Goal: Information Seeking & Learning: Learn about a topic

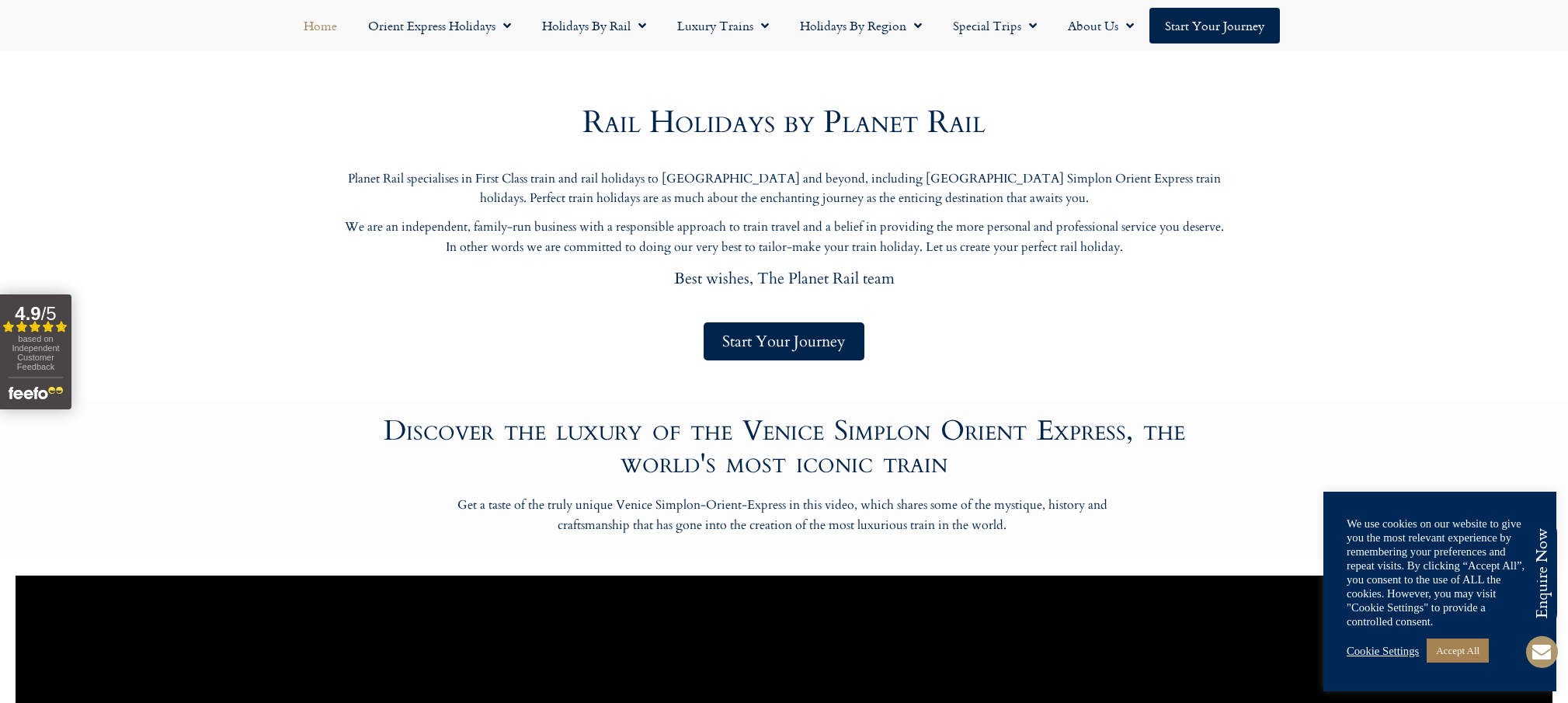
scroll to position [647, 0]
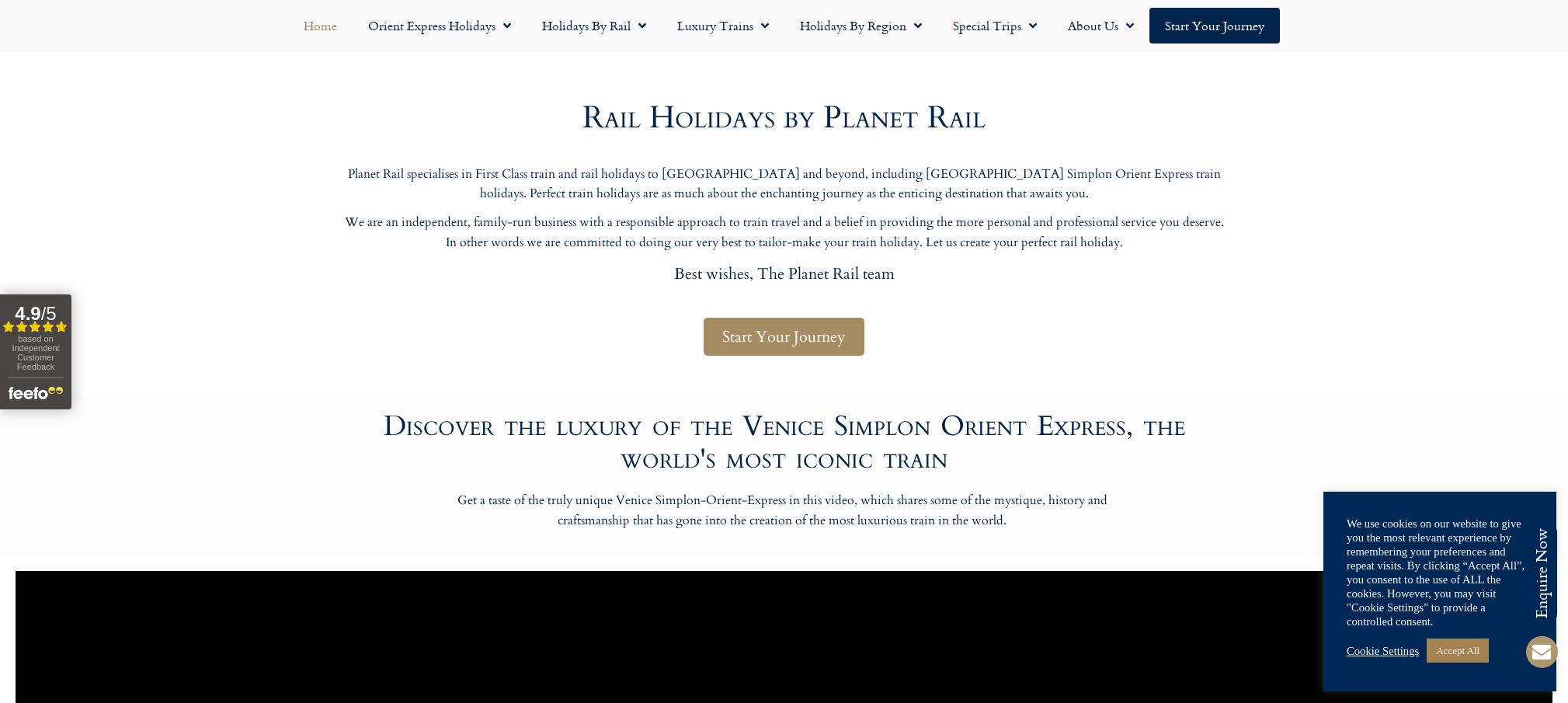
click at [753, 337] on span "Start Your Journey" at bounding box center [784, 336] width 124 height 19
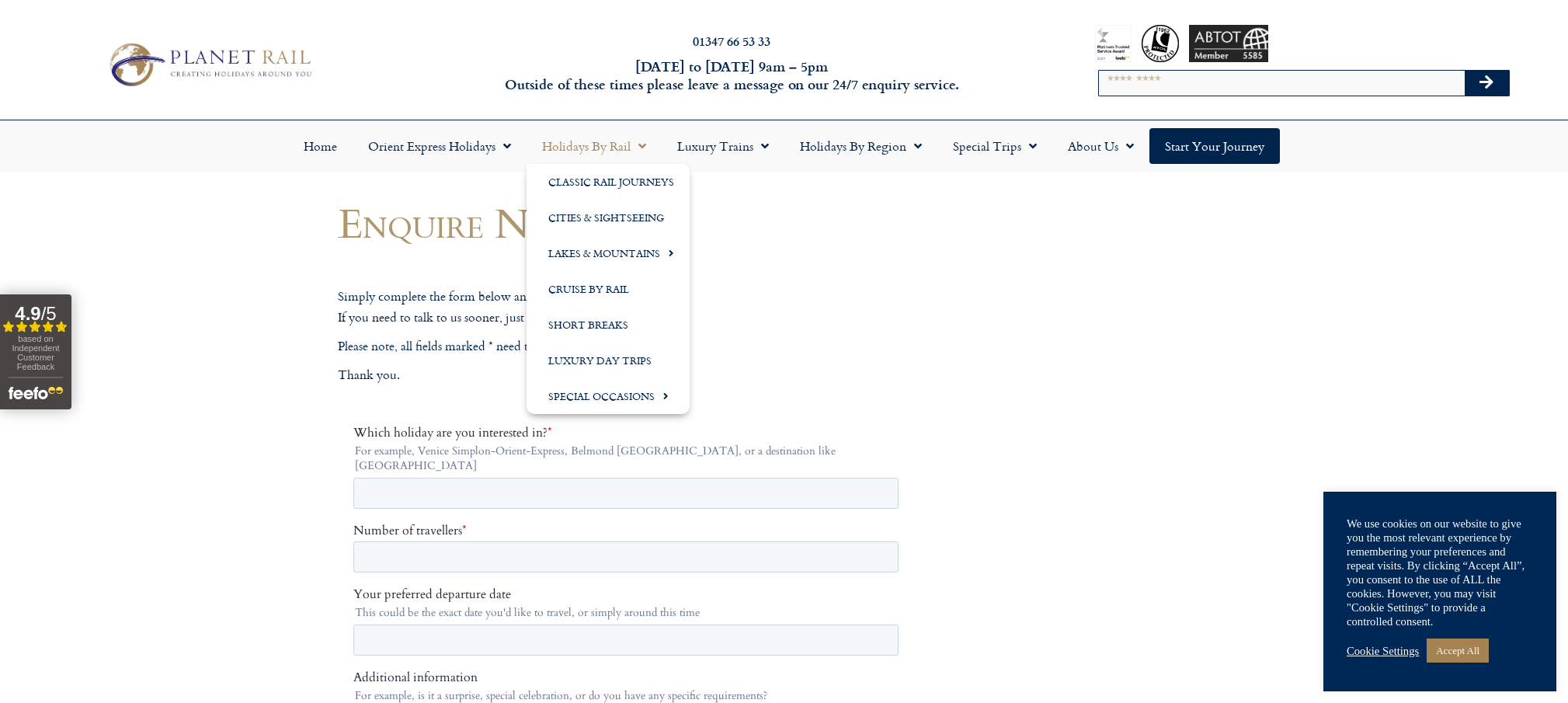
scroll to position [1, 1]
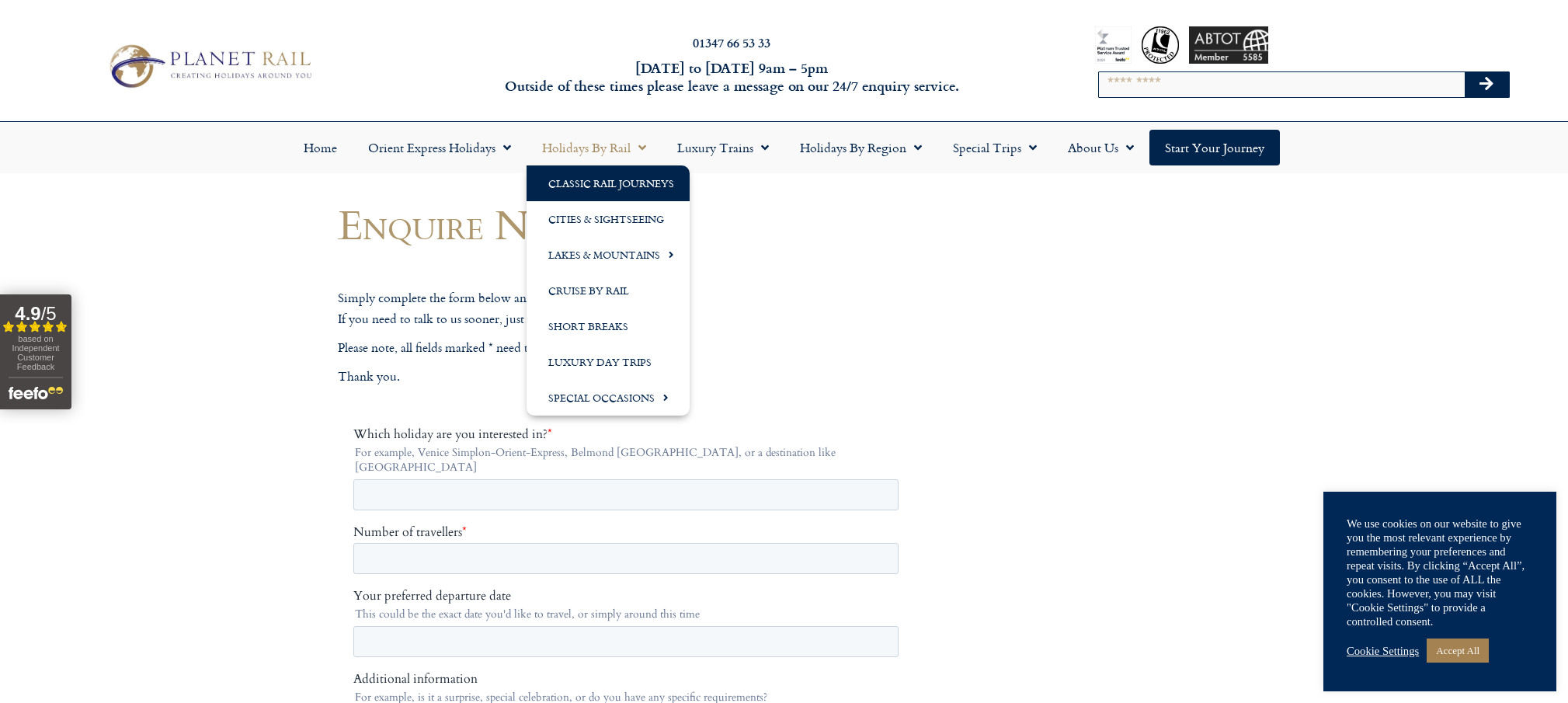
click at [594, 181] on link "Classic Rail Journeys" at bounding box center [608, 183] width 164 height 36
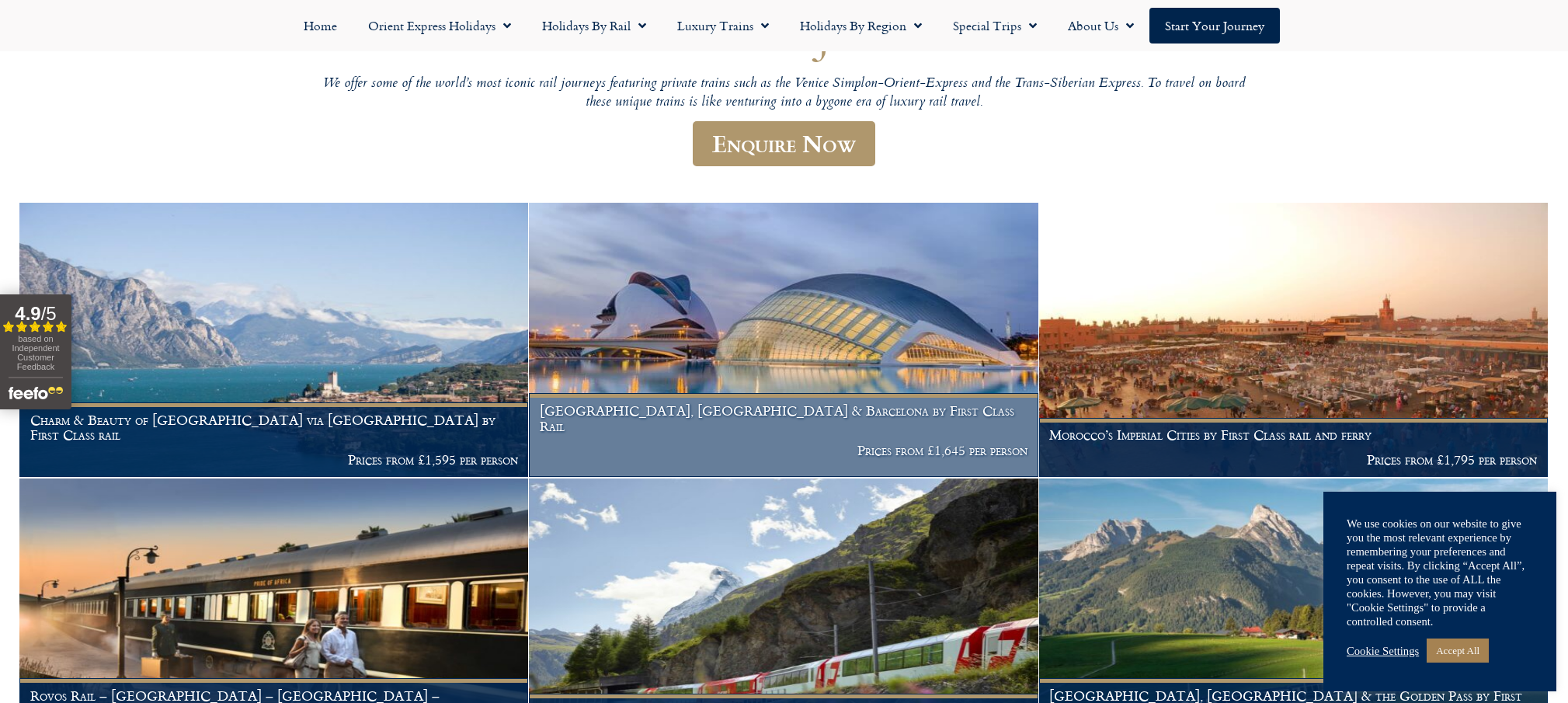
scroll to position [178, 0]
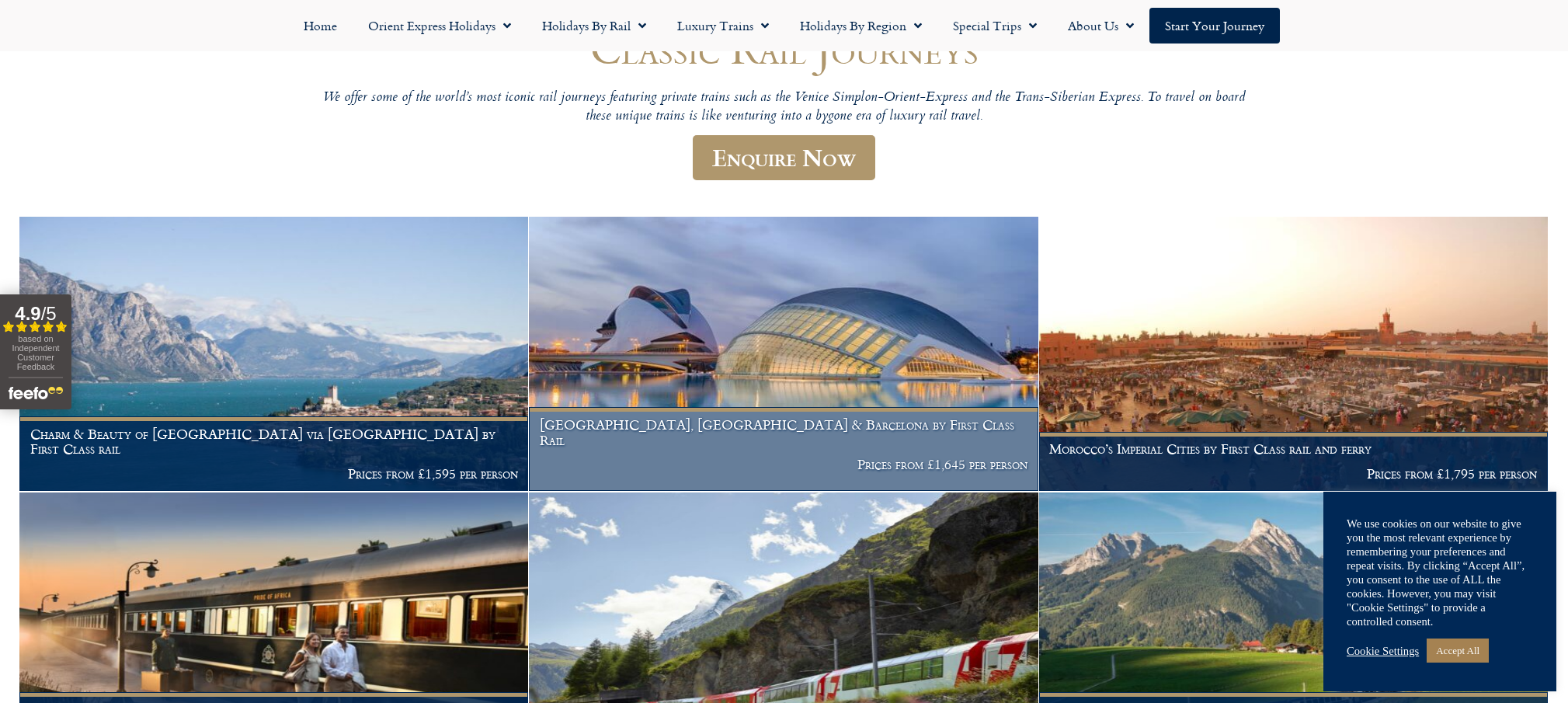
click at [706, 363] on img at bounding box center [784, 354] width 509 height 274
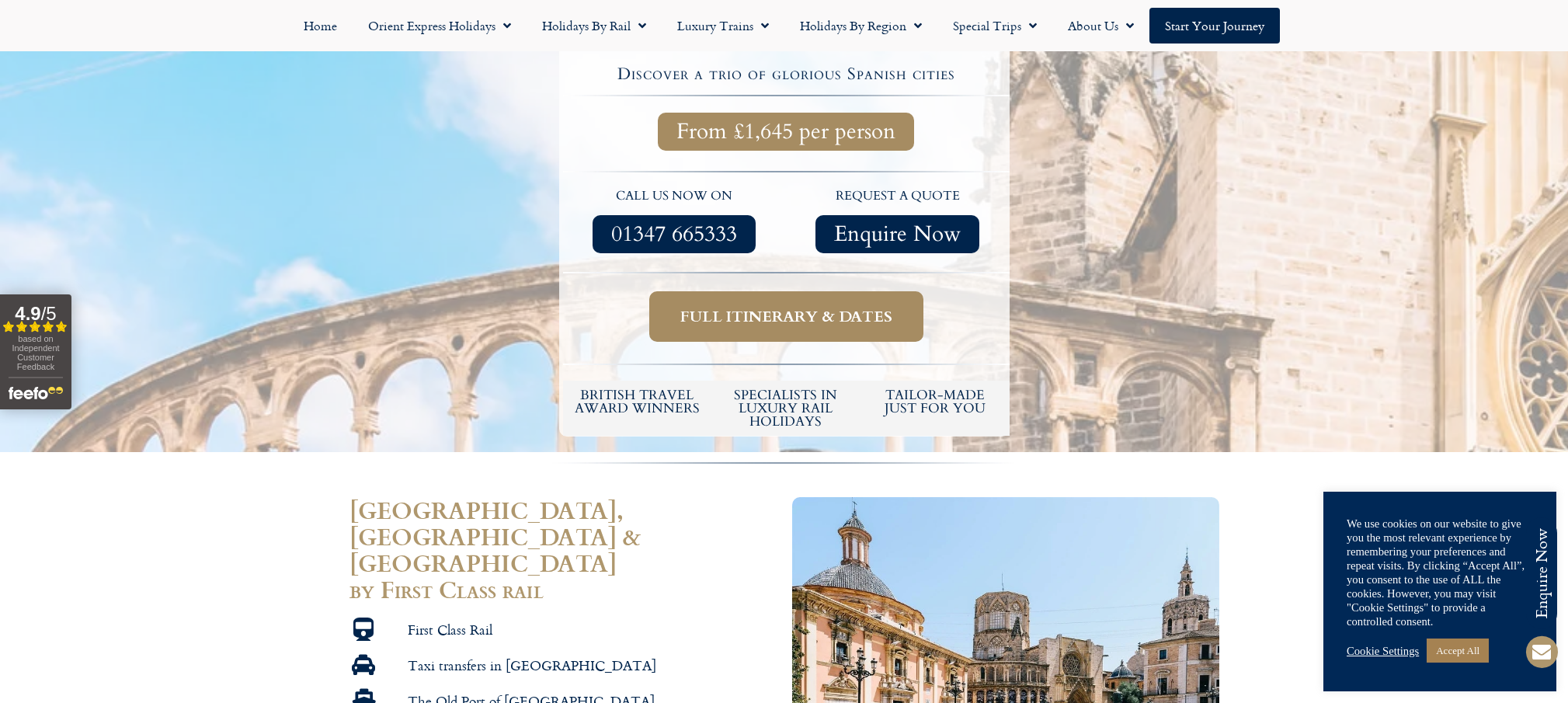
scroll to position [558, 0]
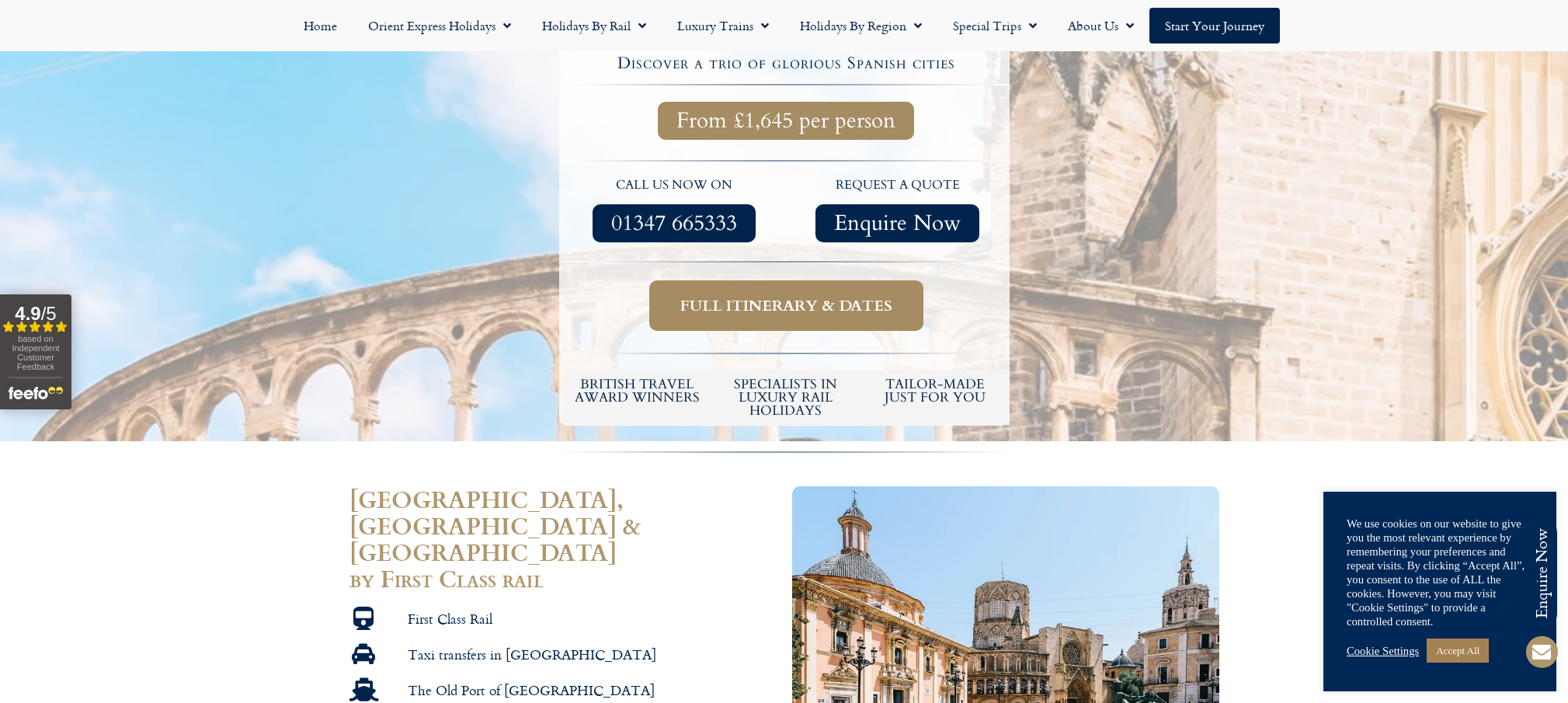
click at [687, 296] on span "Full itinerary & dates" at bounding box center [786, 305] width 213 height 19
click at [741, 296] on span "Full itinerary & dates" at bounding box center [786, 305] width 213 height 19
click at [762, 296] on span "Full itinerary & dates" at bounding box center [786, 305] width 213 height 19
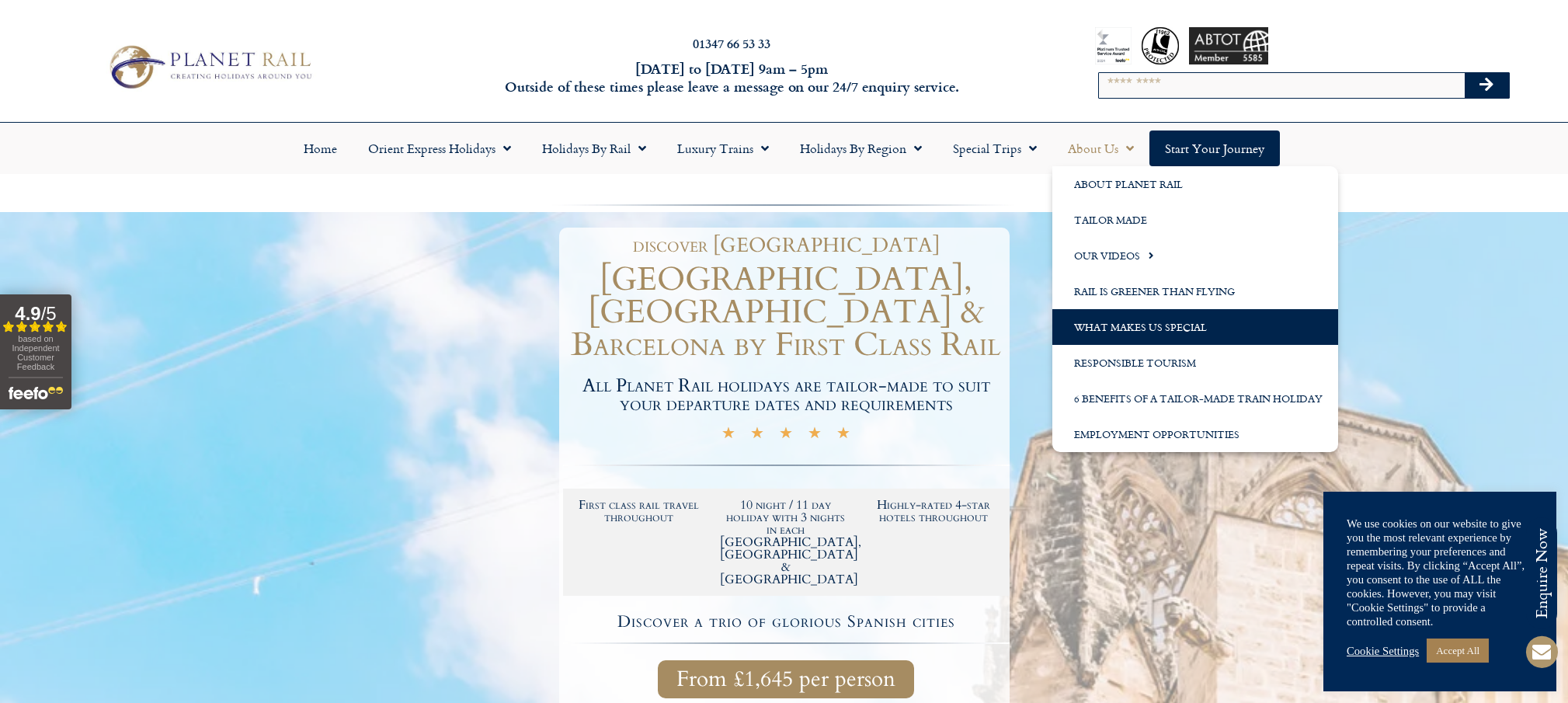
click at [1101, 321] on link "What Makes us Special" at bounding box center [1195, 327] width 286 height 36
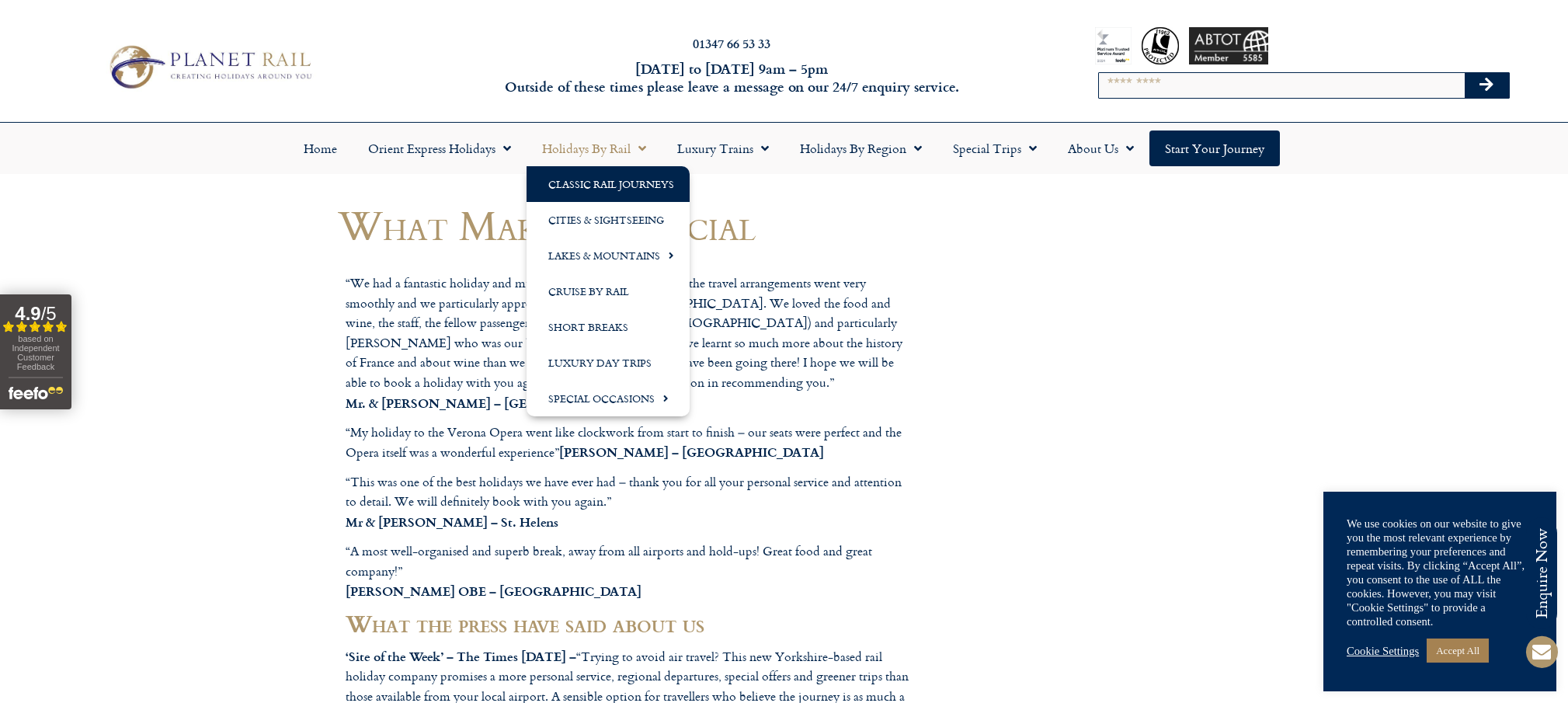
click at [604, 178] on link "Classic Rail Journeys" at bounding box center [608, 184] width 164 height 36
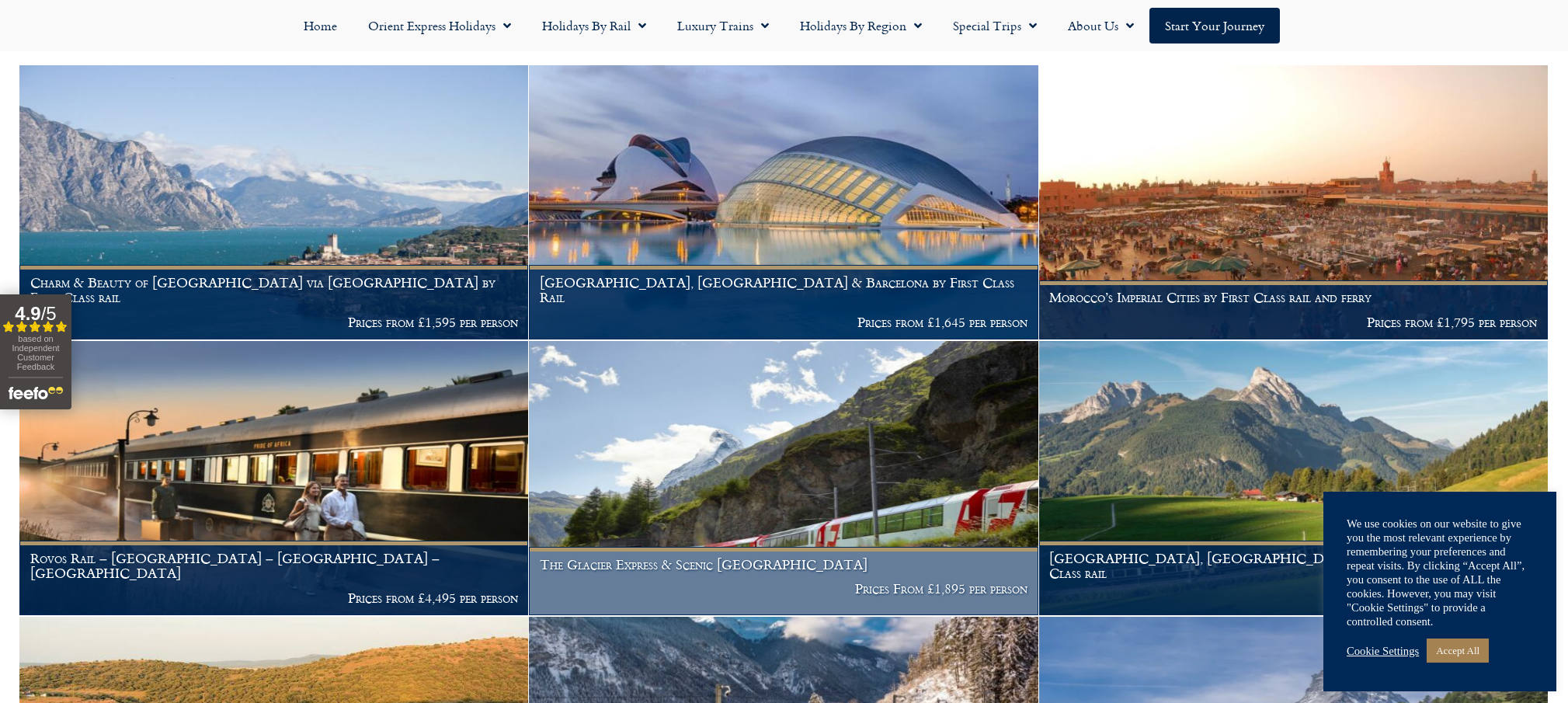
scroll to position [329, 0]
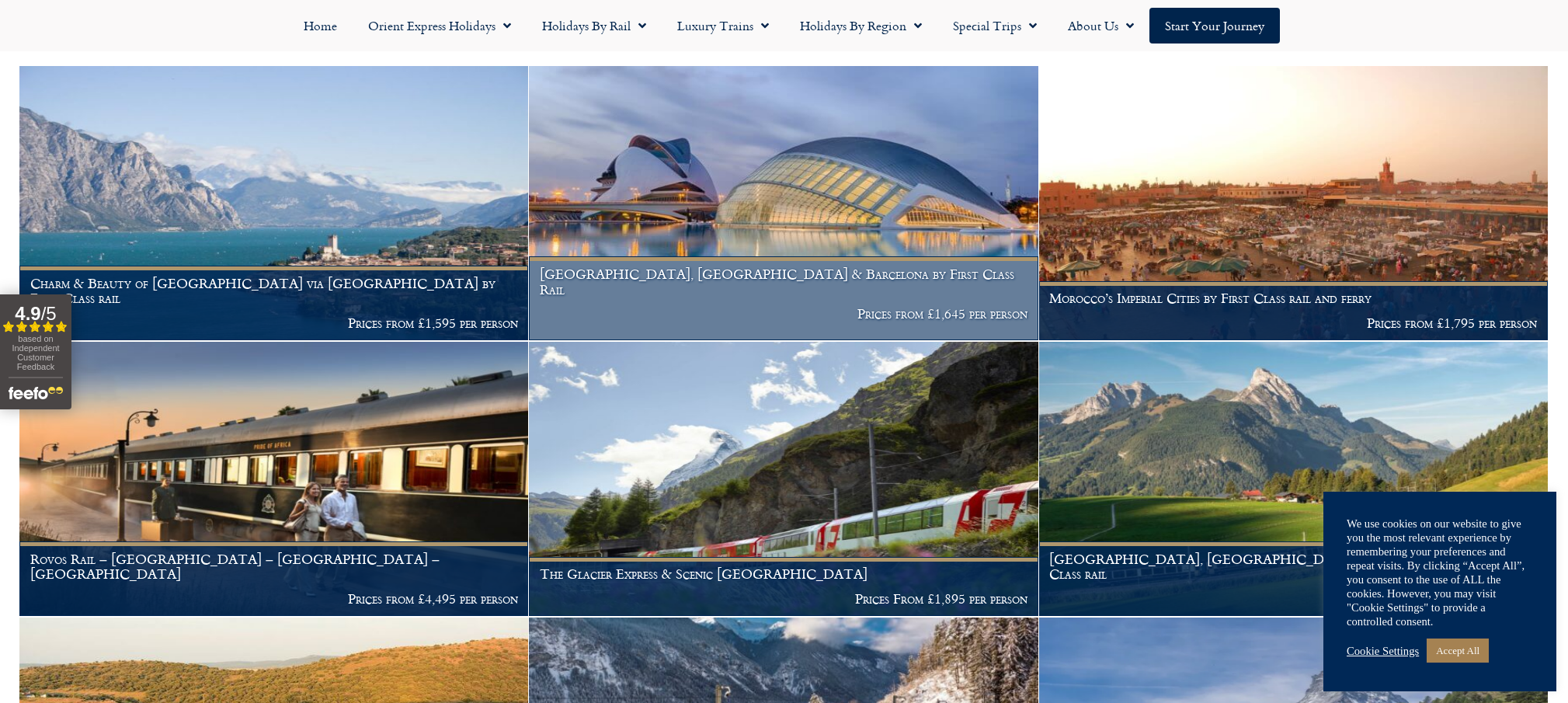
click at [775, 232] on img at bounding box center [784, 202] width 509 height 274
click at [778, 232] on img at bounding box center [784, 202] width 509 height 274
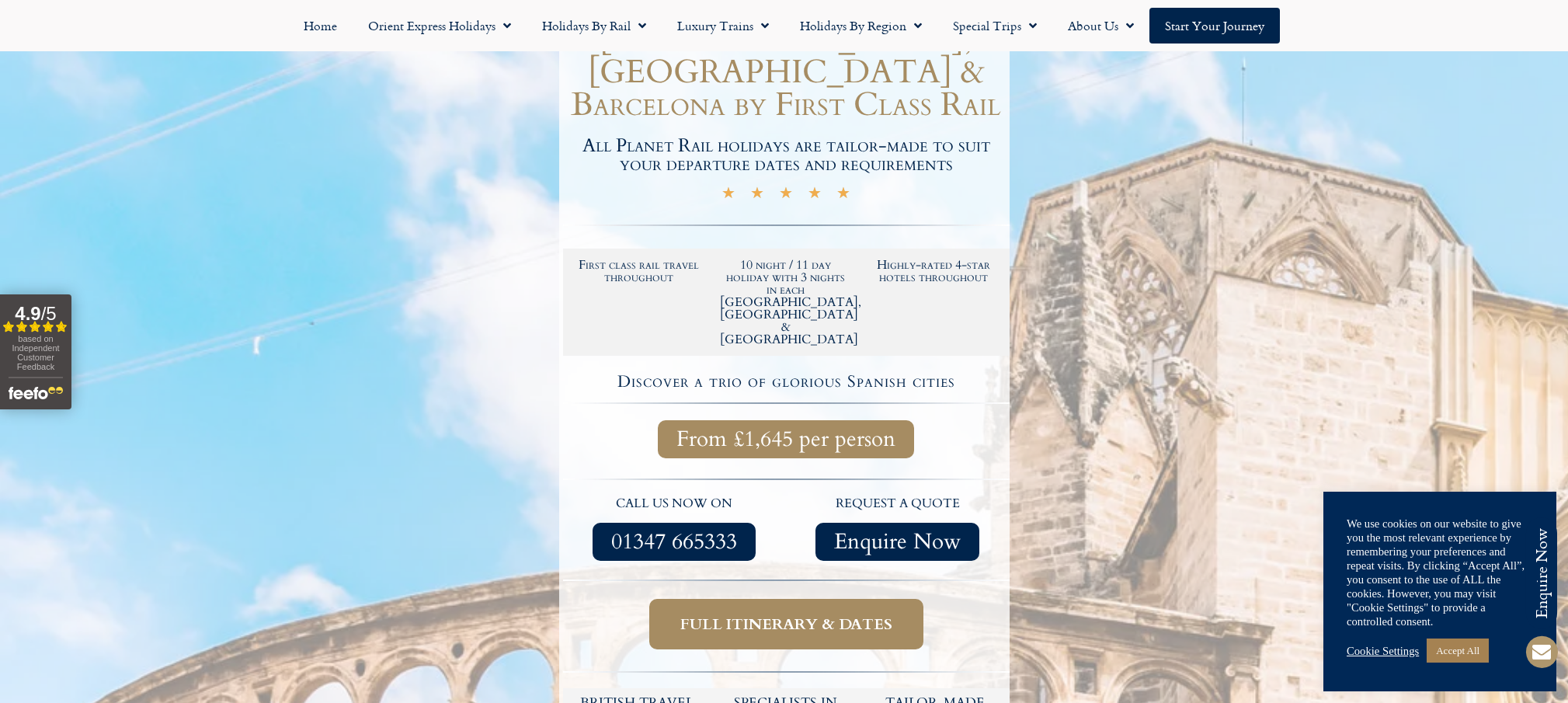
scroll to position [254, 0]
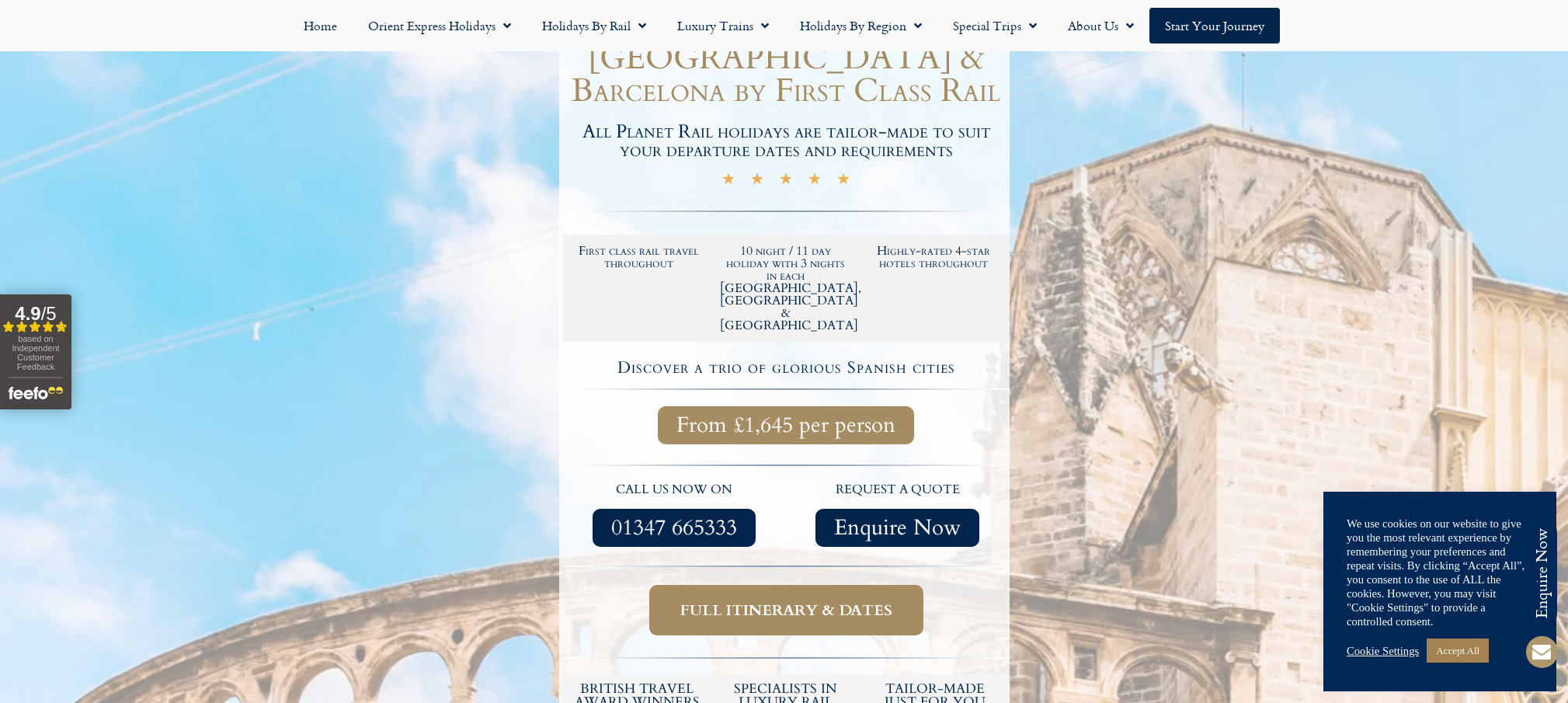
click at [894, 518] on span "Enquire Now" at bounding box center [897, 527] width 127 height 19
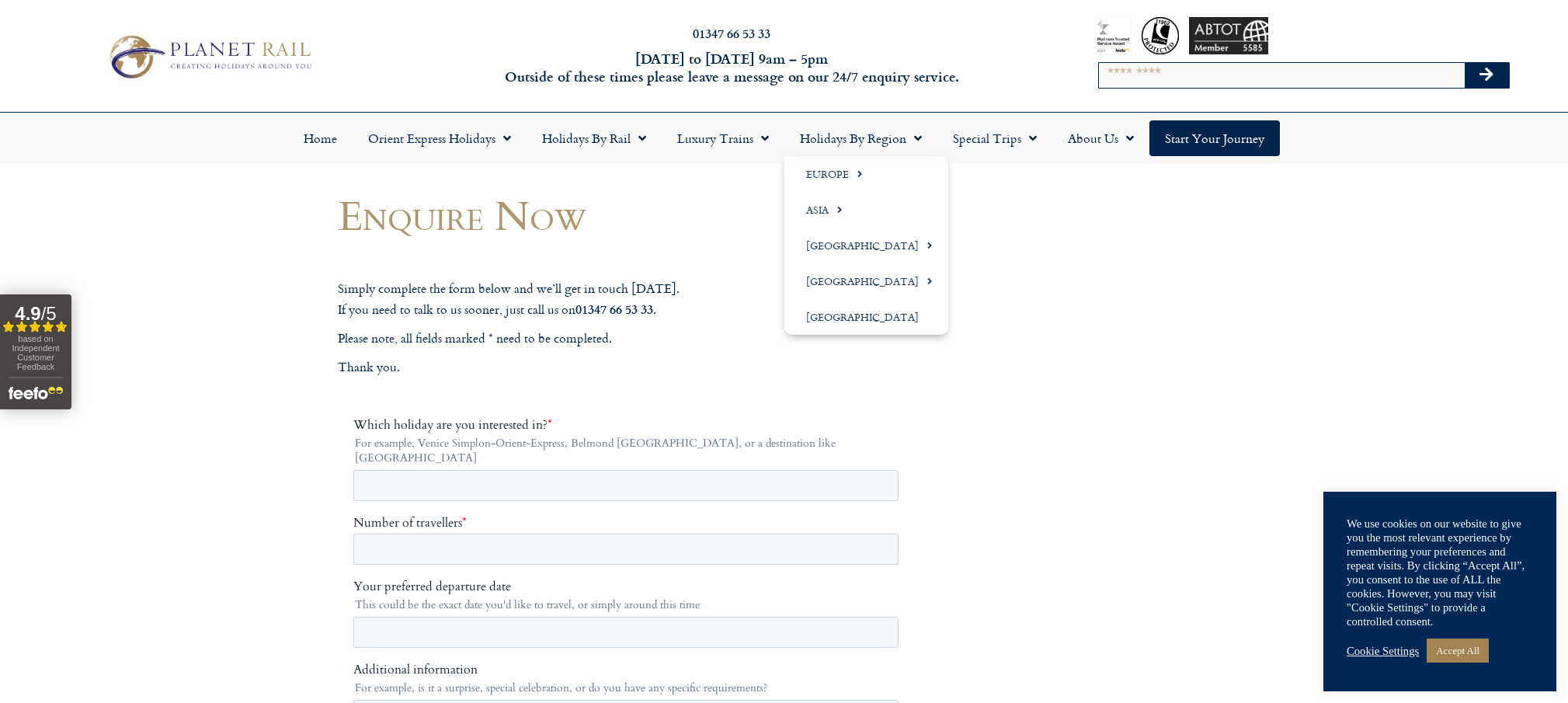
scroll to position [9, 0]
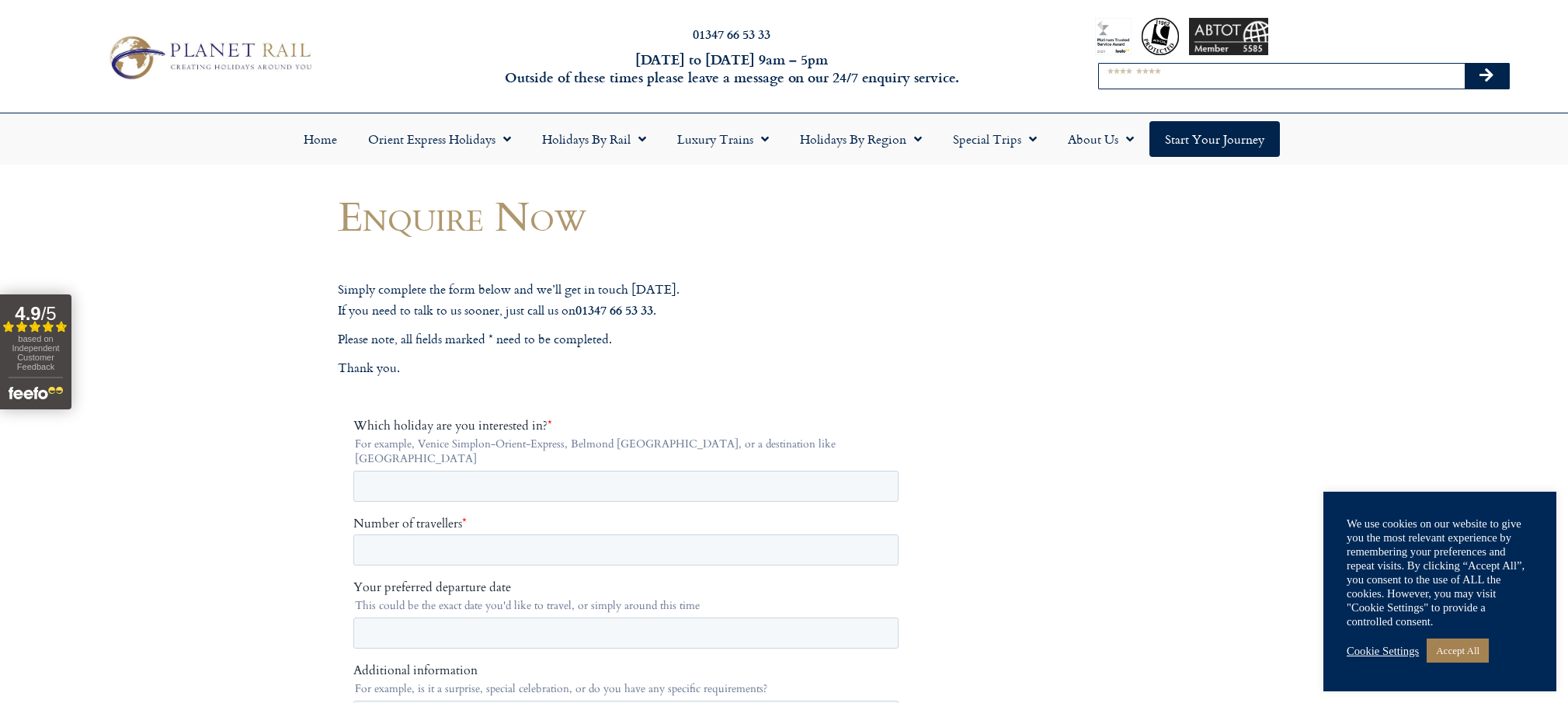
click at [1162, 77] on input "Search" at bounding box center [1282, 76] width 366 height 25
type input "****"
click at [1487, 76] on button "Search" at bounding box center [1488, 76] width 45 height 25
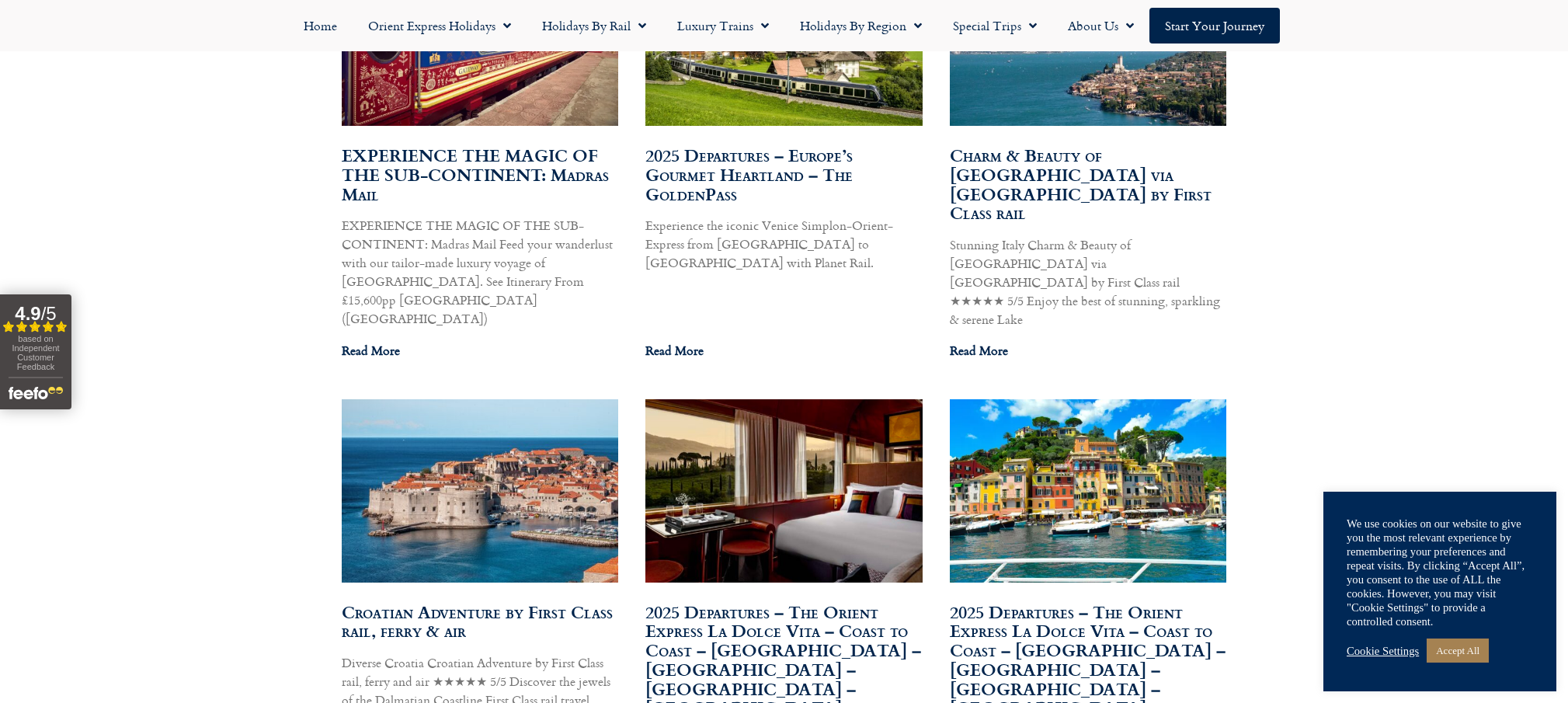
scroll to position [1029, 0]
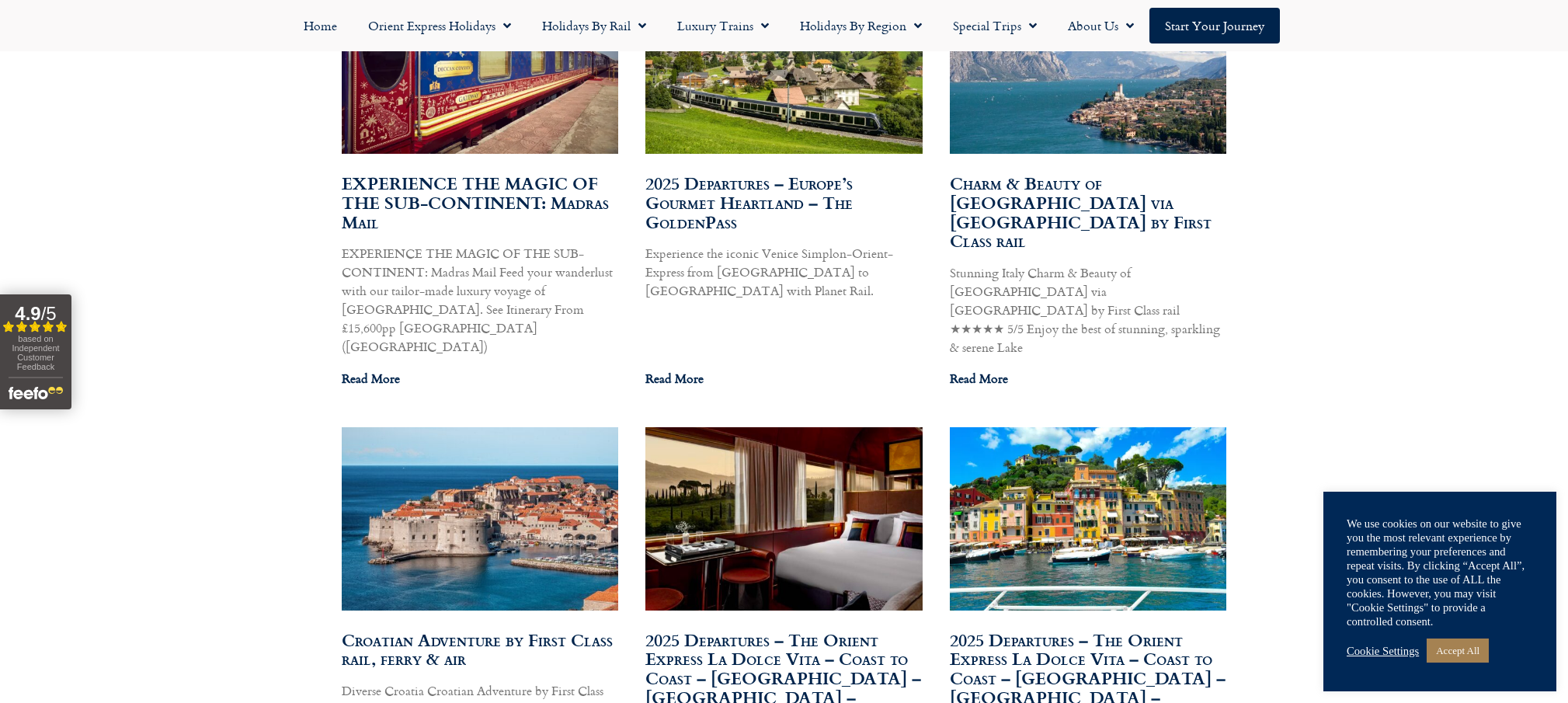
click at [1382, 651] on link "Cookie Settings" at bounding box center [1383, 650] width 72 height 14
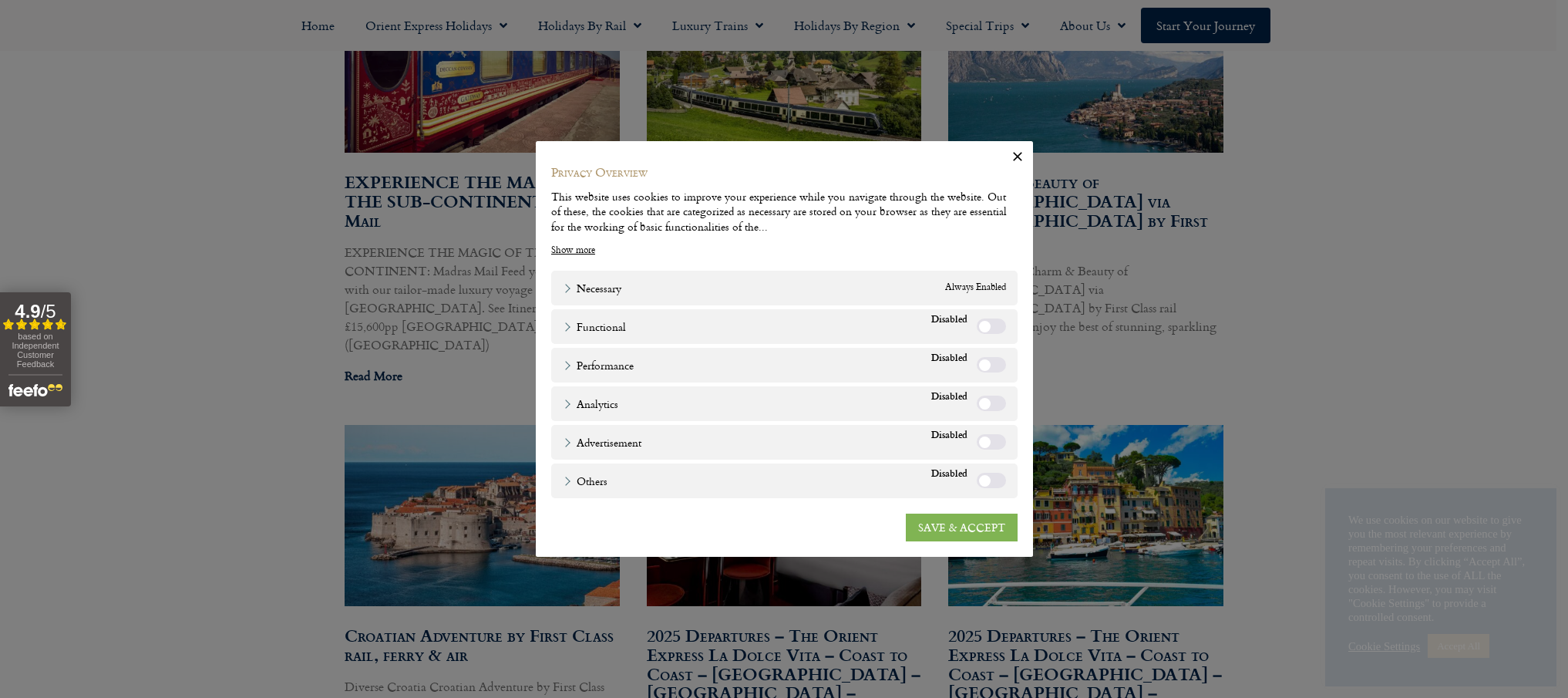
click at [948, 519] on link "SAVE & ACCEPT" at bounding box center [962, 527] width 112 height 28
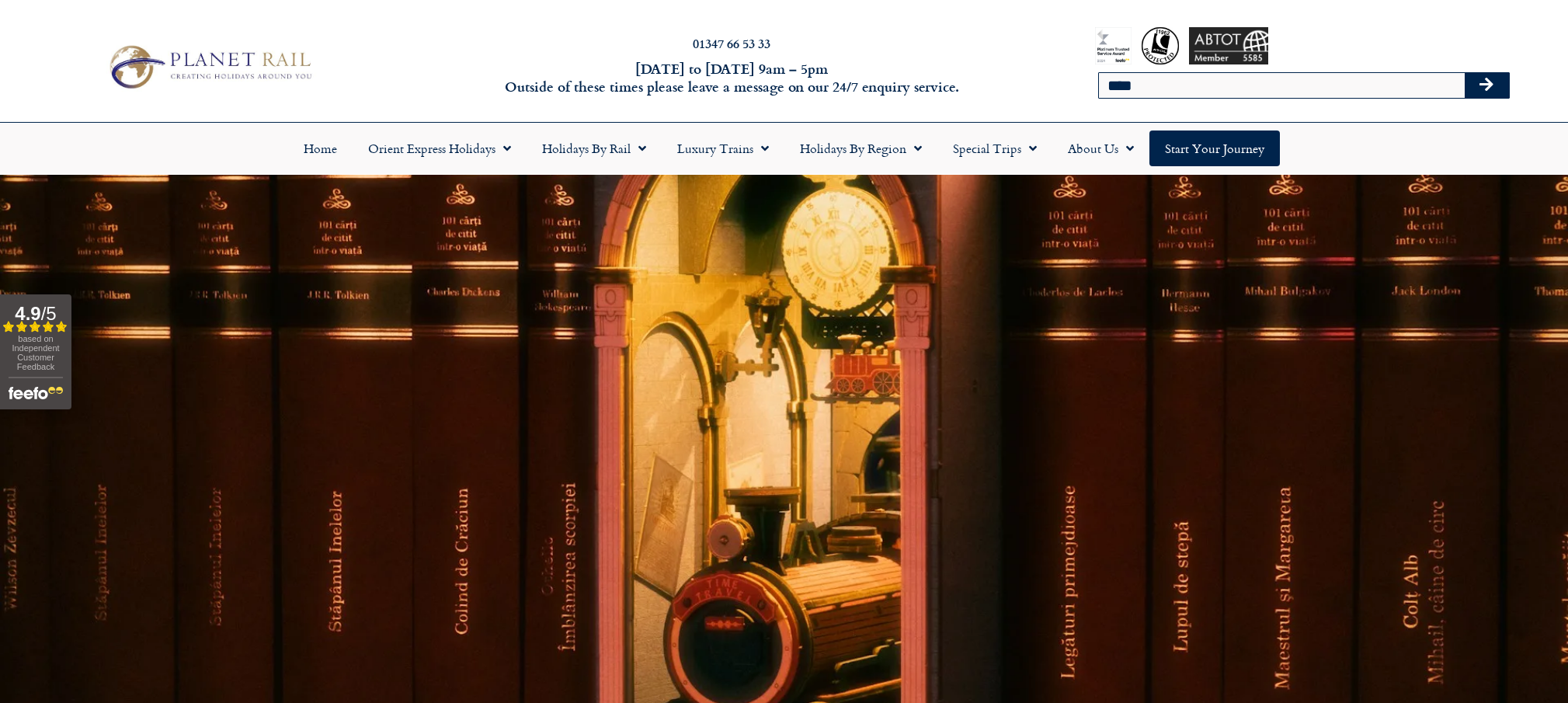
scroll to position [0, 0]
click at [1186, 84] on input "****" at bounding box center [1282, 85] width 366 height 25
type input "*"
type input "*********"
click at [1487, 85] on button "Search" at bounding box center [1488, 85] width 45 height 25
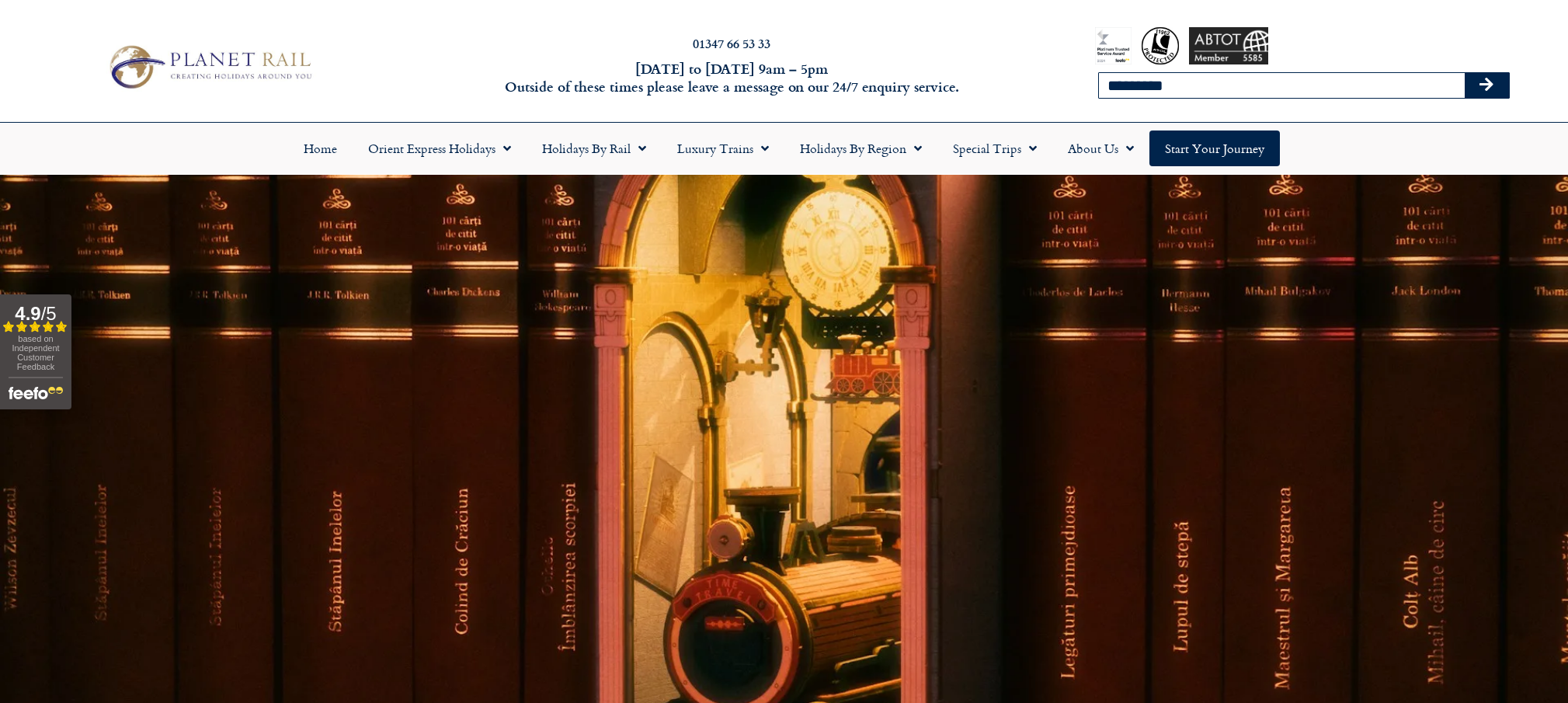
click at [1225, 82] on input "*********" at bounding box center [1282, 85] width 366 height 25
type input "*"
type input "**********"
click at [1487, 85] on button "Search" at bounding box center [1488, 85] width 45 height 25
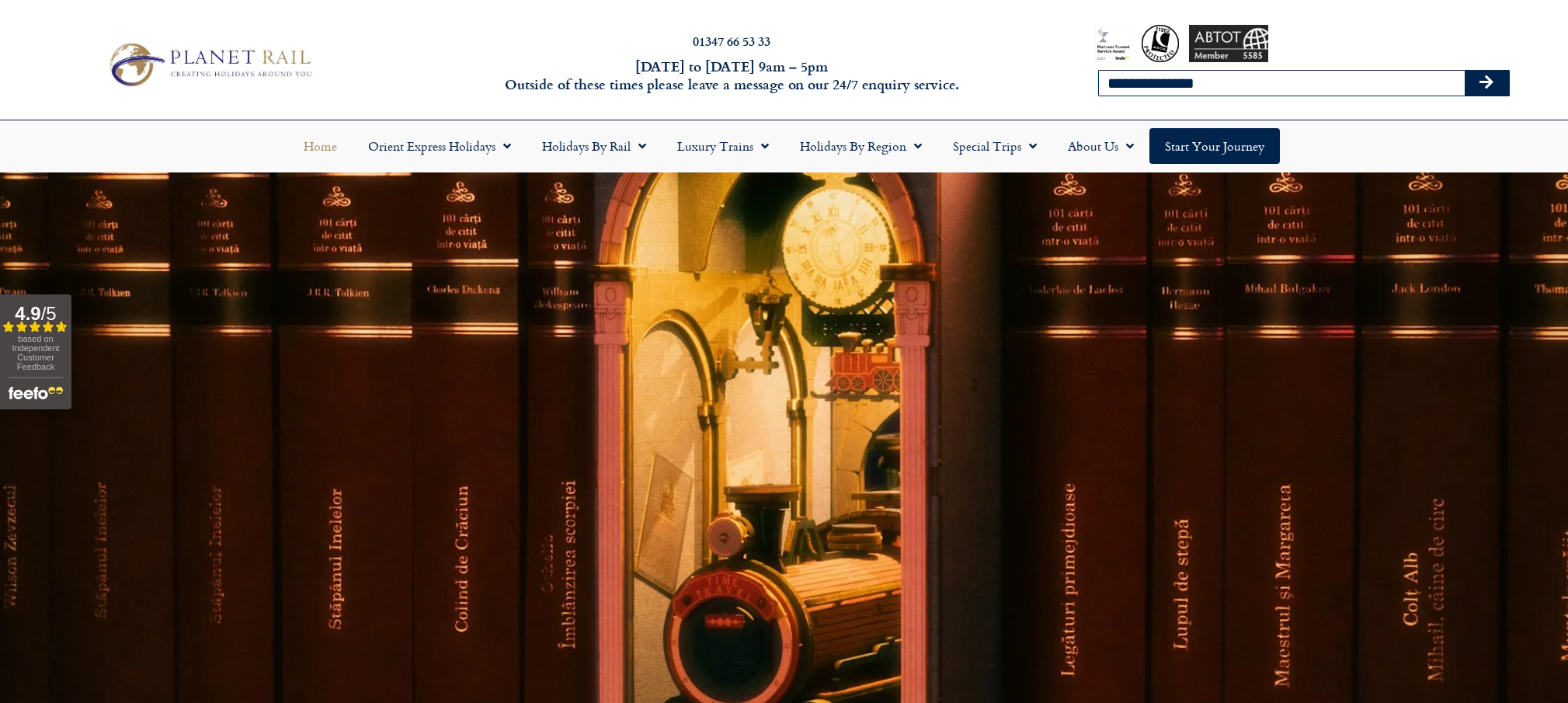
click at [330, 145] on link "Home" at bounding box center [321, 146] width 65 height 36
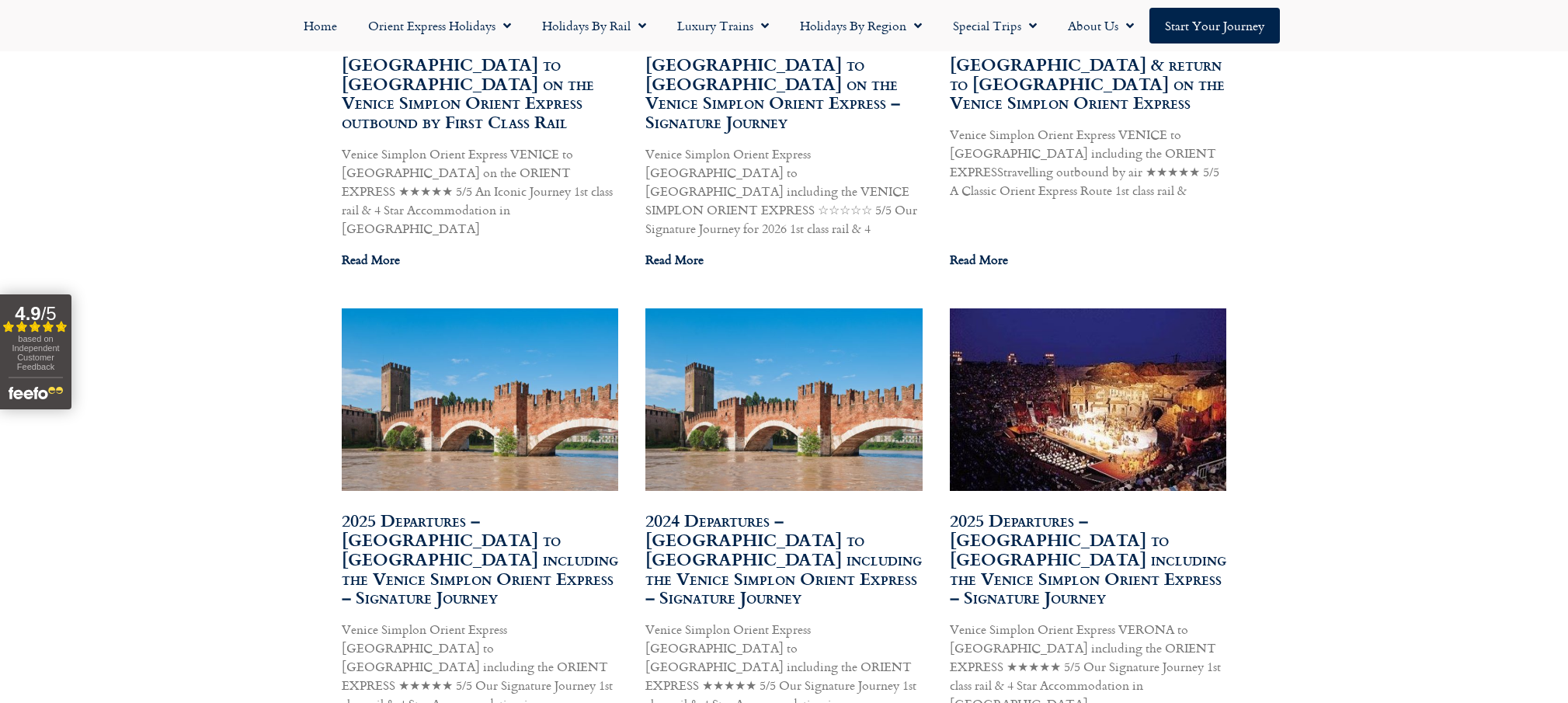
scroll to position [1172, 1]
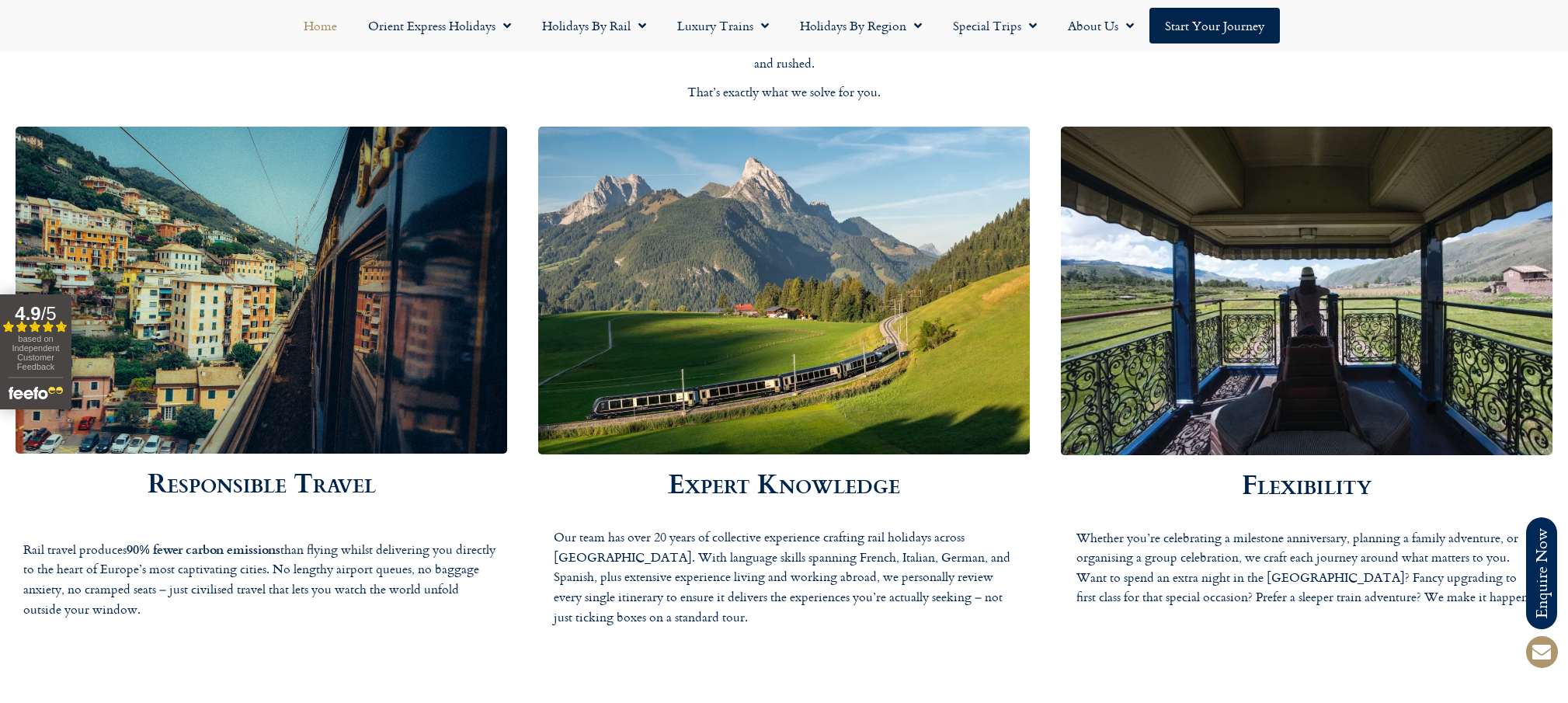
scroll to position [3012, 0]
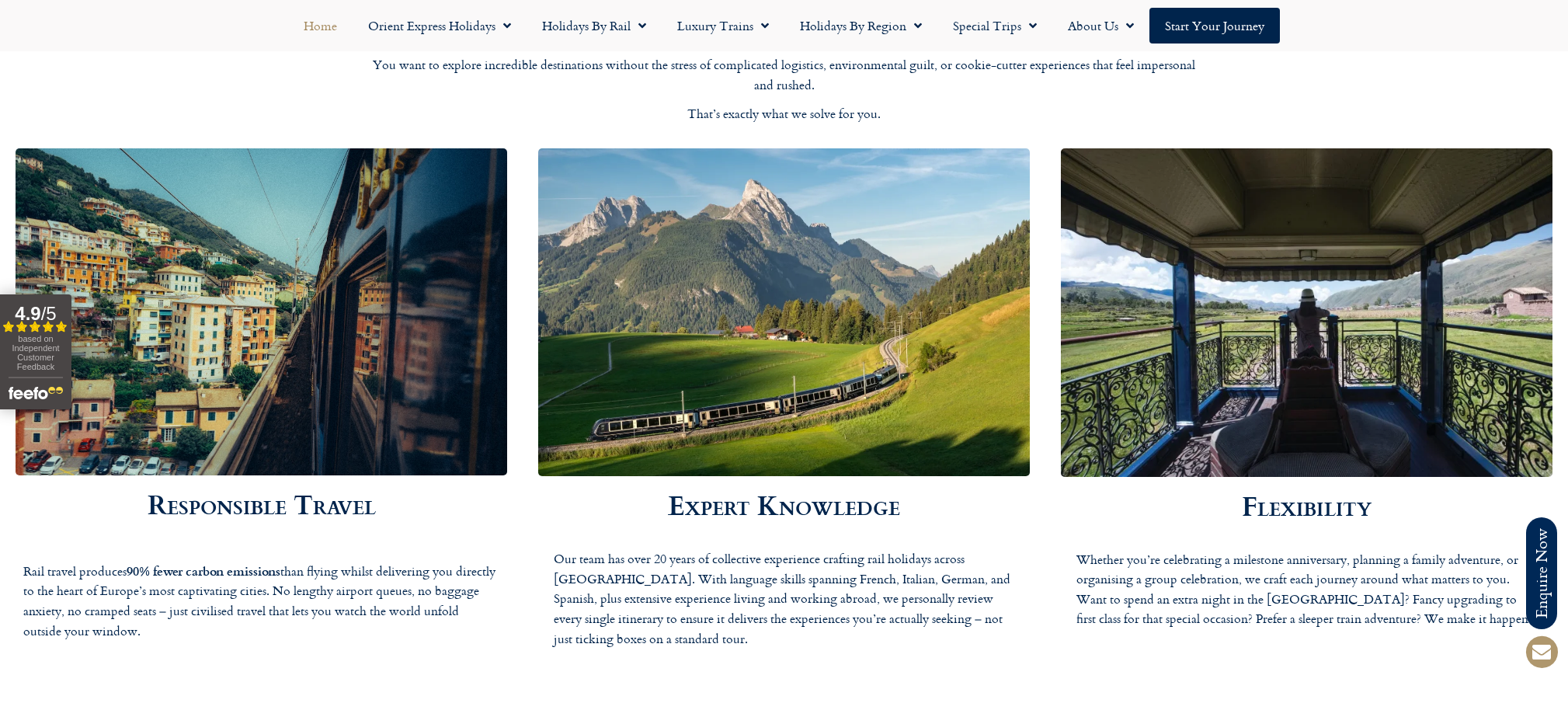
click at [266, 274] on img at bounding box center [261, 312] width 492 height 327
click at [288, 504] on h2 "Responsible Travel" at bounding box center [261, 503] width 492 height 27
click at [680, 317] on img at bounding box center [784, 312] width 492 height 328
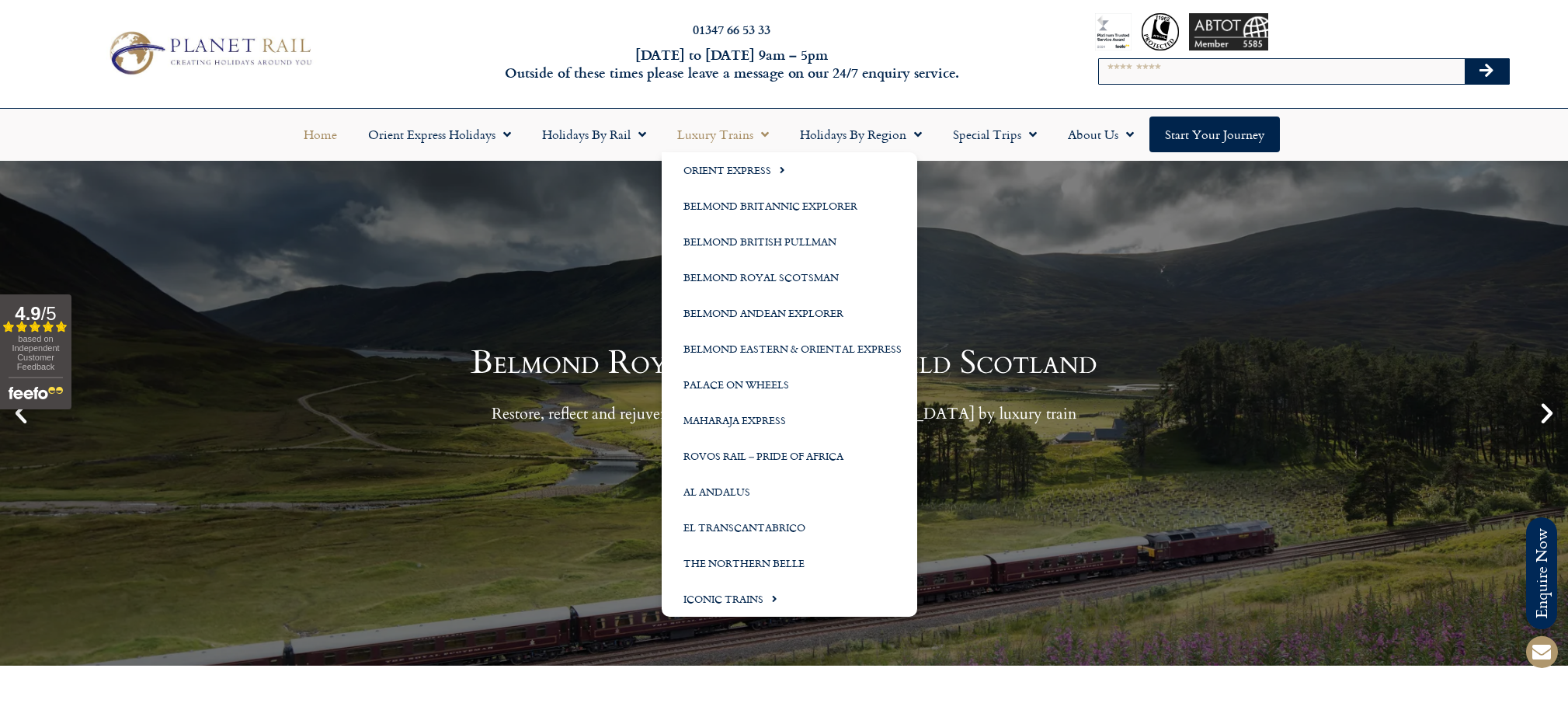
scroll to position [14, 0]
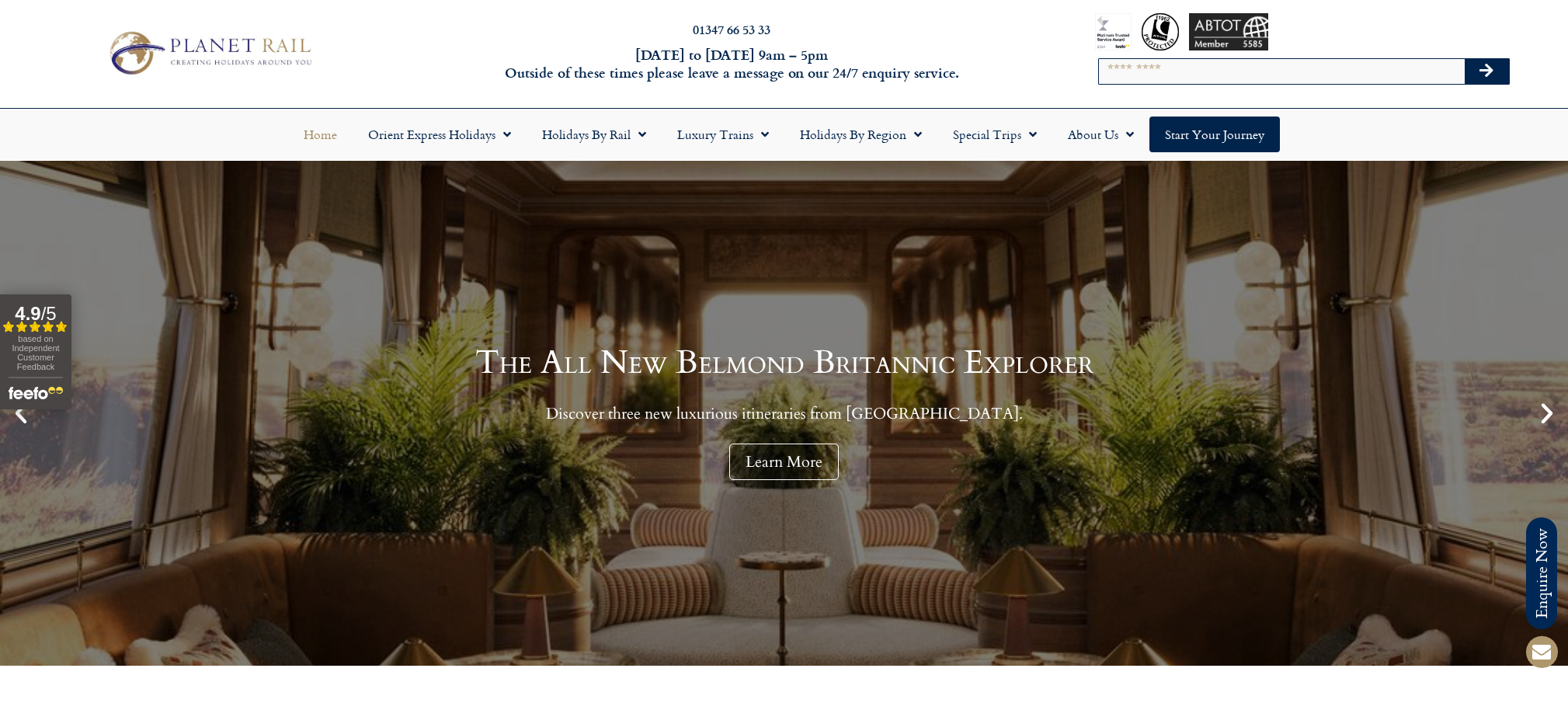
click at [331, 139] on link "Home" at bounding box center [321, 134] width 65 height 36
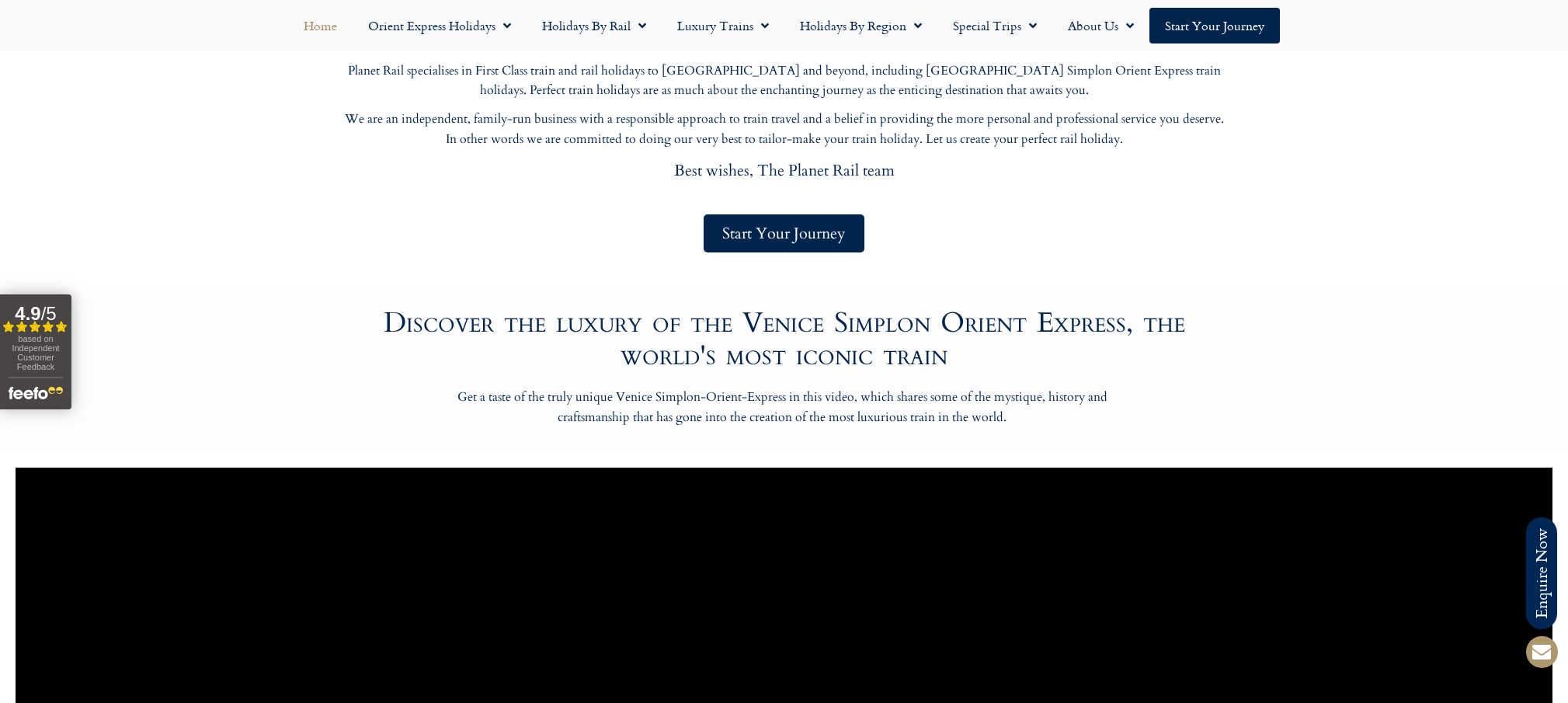
scroll to position [778, 0]
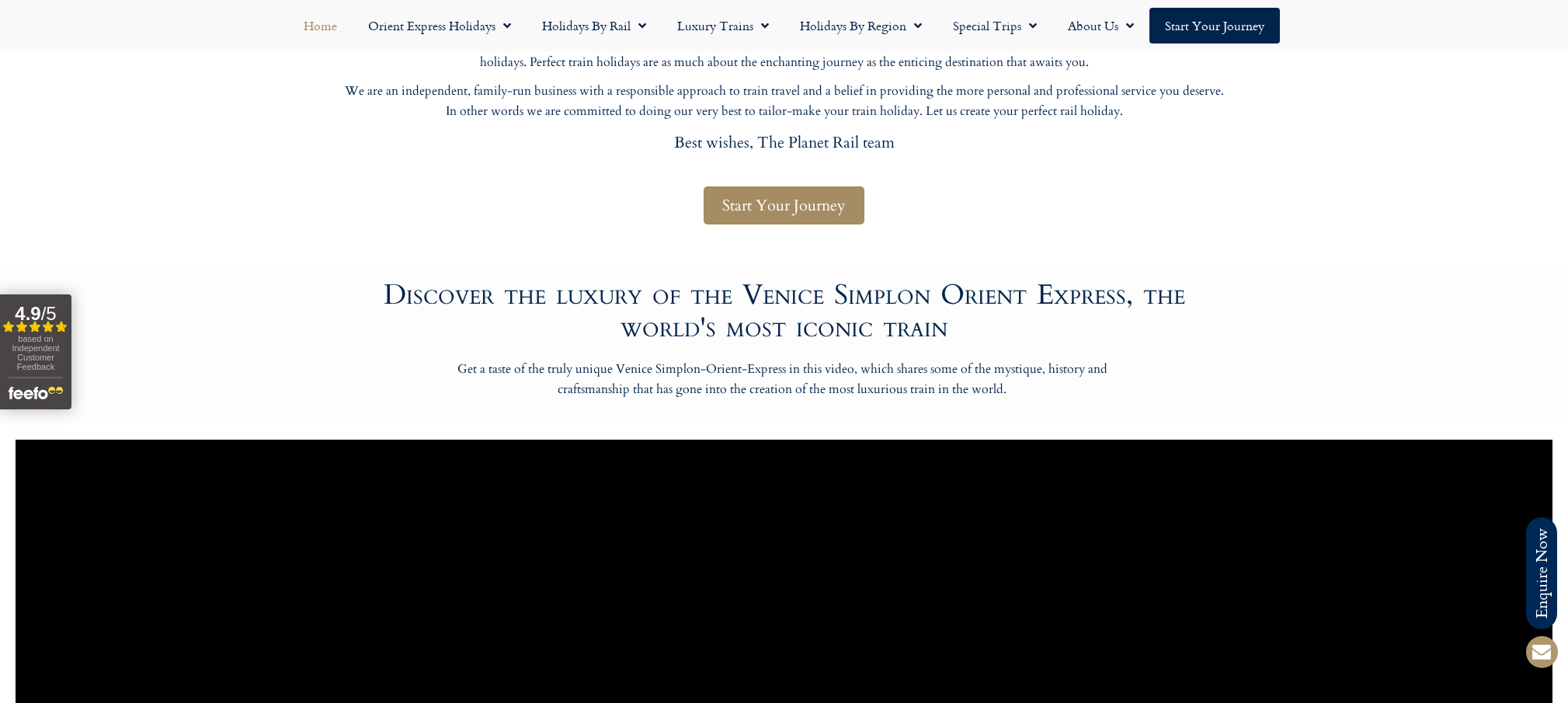
click at [751, 215] on span "Start Your Journey" at bounding box center [784, 205] width 124 height 19
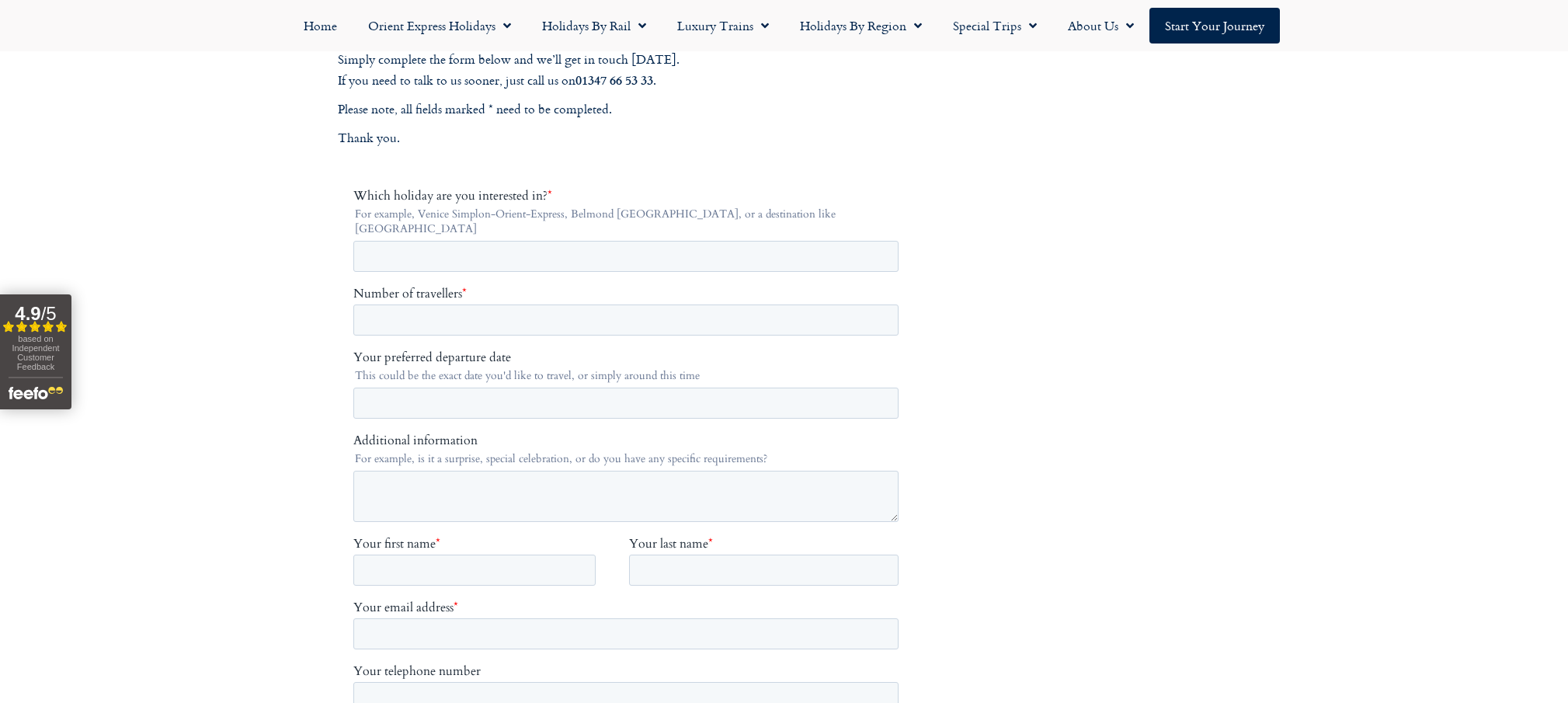
scroll to position [237, 0]
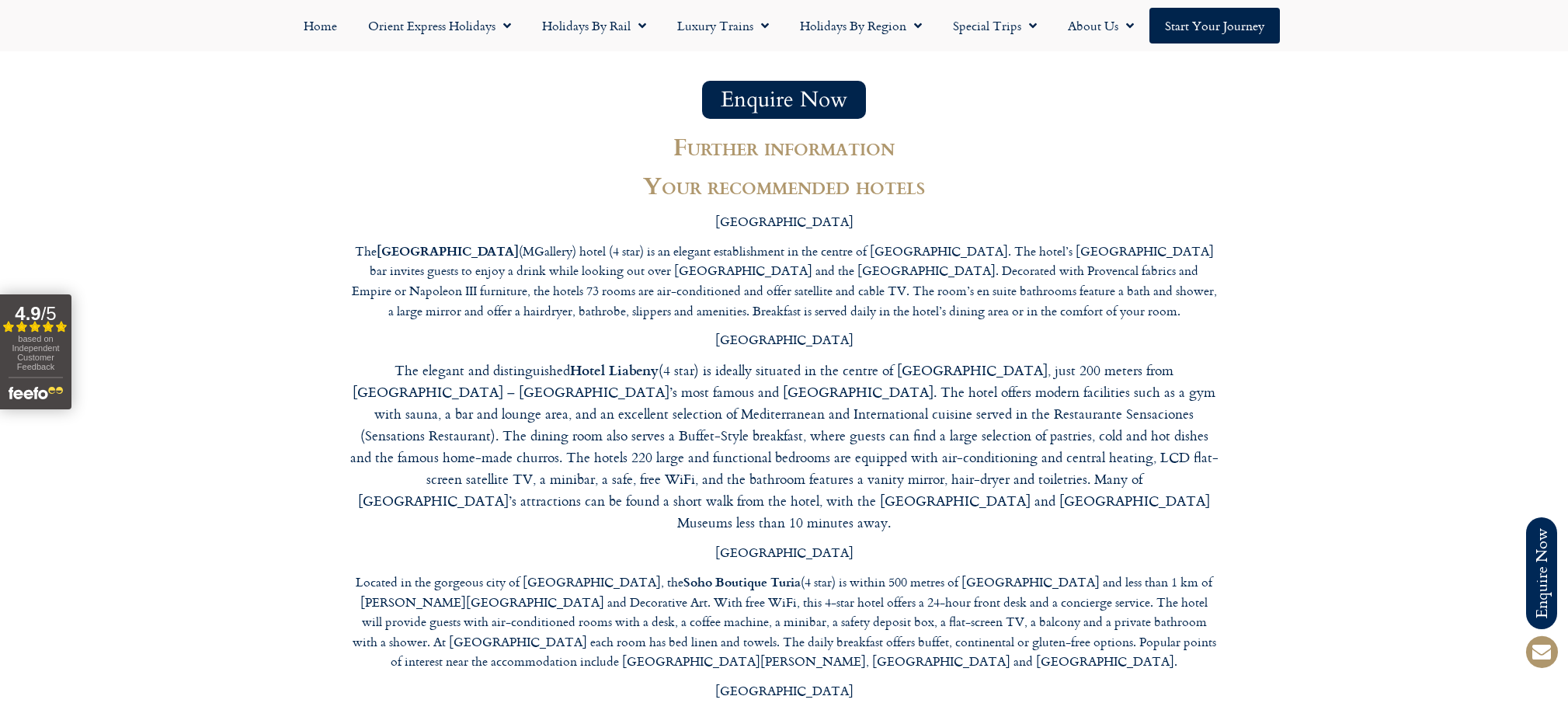
scroll to position [4786, 0]
